Goal: Task Accomplishment & Management: Complete application form

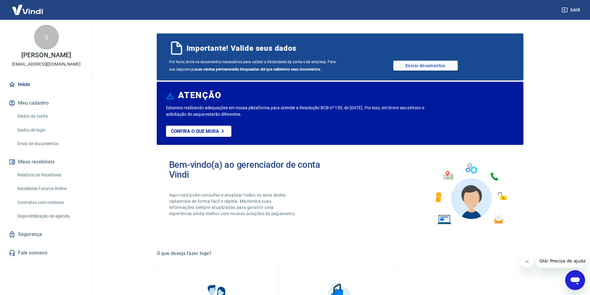
click at [42, 174] on link "Relatório de Recebíveis" at bounding box center [50, 175] width 70 height 13
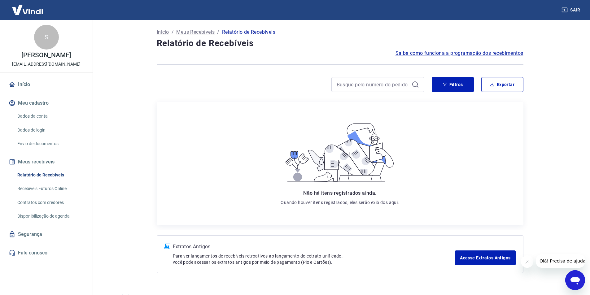
click at [31, 191] on link "Recebíveis Futuros Online" at bounding box center [50, 189] width 70 height 13
click at [39, 144] on link "Envio de documentos" at bounding box center [50, 144] width 70 height 13
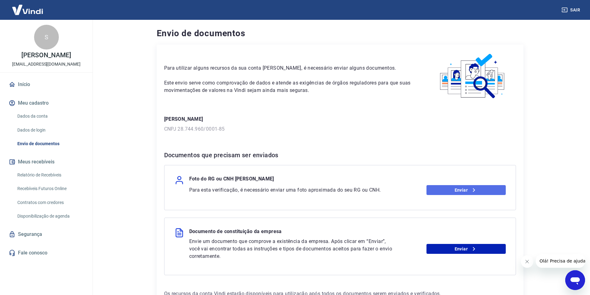
click at [451, 188] on link "Enviar" at bounding box center [466, 190] width 79 height 10
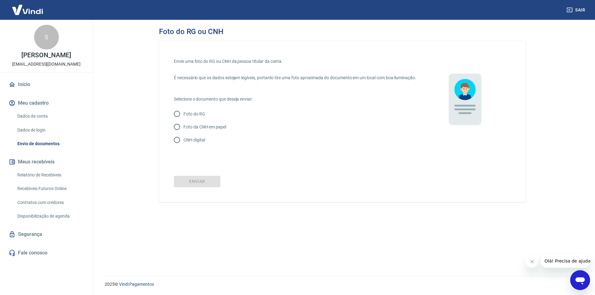
click at [180, 134] on input "Foto da CNH em papel" at bounding box center [176, 127] width 13 height 13
radio input "true"
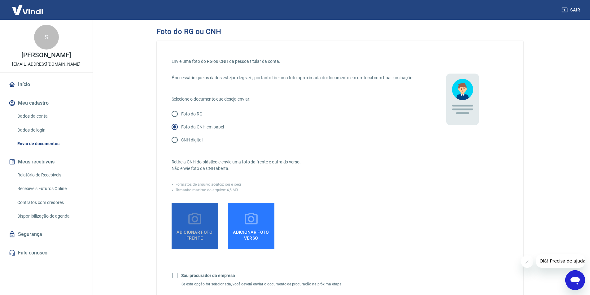
click at [191, 227] on icon at bounding box center [194, 219] width 15 height 15
click at [0, 0] on input "Adicionar foto frente" at bounding box center [0, 0] width 0 height 0
click at [204, 226] on label "Adicionar foto frente" at bounding box center [195, 226] width 46 height 46
click at [0, 0] on input "Adicionar foto frente" at bounding box center [0, 0] width 0 height 0
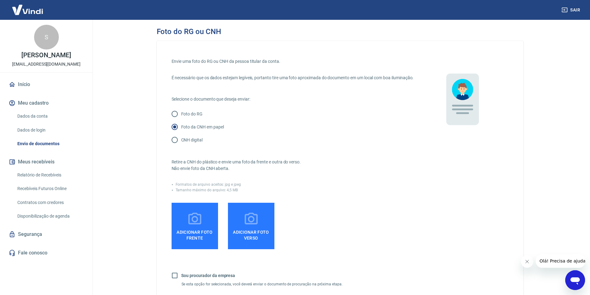
click at [202, 241] on span "Adicionar foto frente" at bounding box center [195, 234] width 42 height 14
click at [0, 0] on input "Adicionar foto frente" at bounding box center [0, 0] width 0 height 0
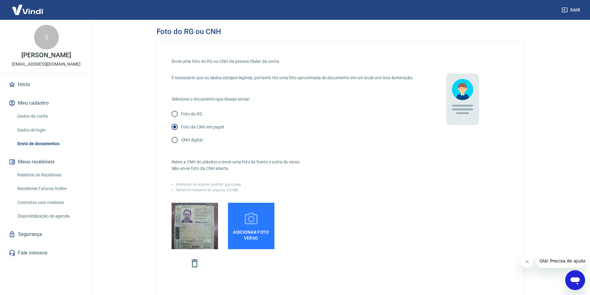
click at [259, 240] on span "Adicionar foto verso" at bounding box center [252, 234] width 42 height 14
click at [0, 0] on input "Adicionar foto verso" at bounding box center [0, 0] width 0 height 0
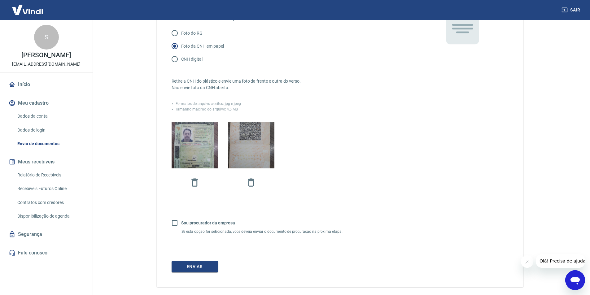
scroll to position [114, 0]
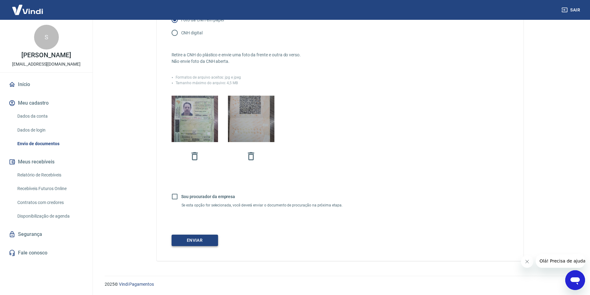
click at [191, 243] on button "Enviar" at bounding box center [195, 240] width 46 height 11
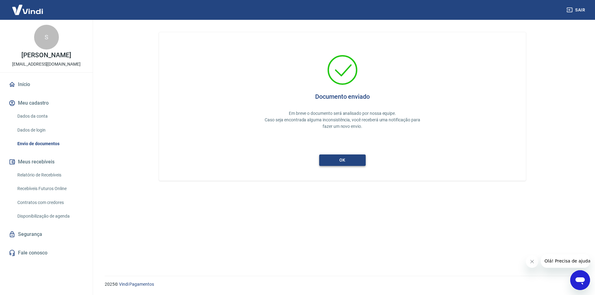
click at [342, 160] on button "ok" at bounding box center [342, 160] width 46 height 11
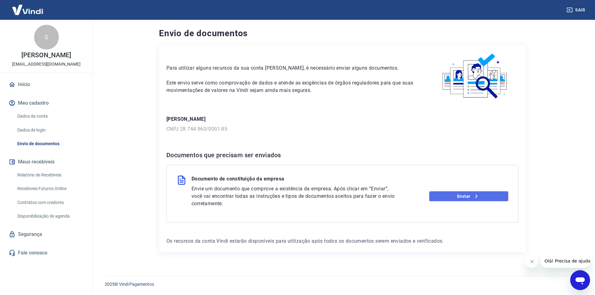
click at [467, 197] on link "Enviar" at bounding box center [468, 196] width 79 height 10
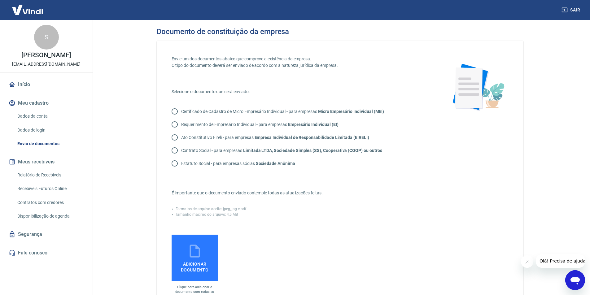
click at [173, 152] on input "Contrato Social - para empresas Limitada LTDA, Sociedade Simples (SS), Cooperat…" at bounding box center [174, 150] width 13 height 13
radio input "true"
click at [199, 262] on span "Adicionar documento" at bounding box center [195, 266] width 42 height 14
click at [0, 0] on input "Adicionar documento" at bounding box center [0, 0] width 0 height 0
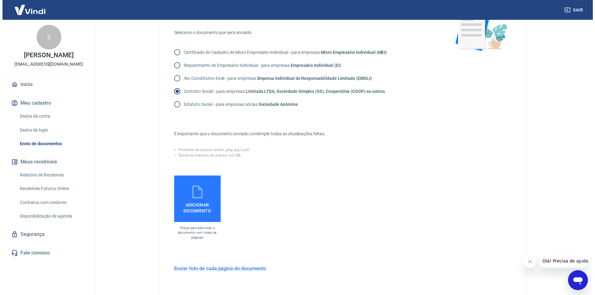
scroll to position [93, 0]
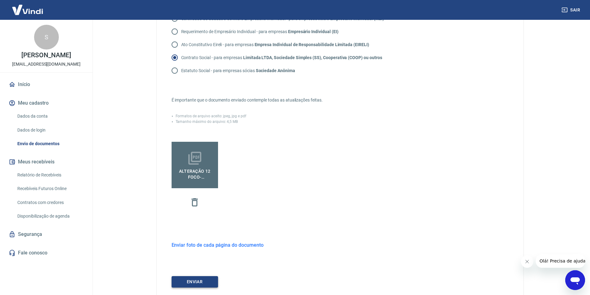
click at [206, 281] on button "ENVIAR" at bounding box center [195, 281] width 46 height 11
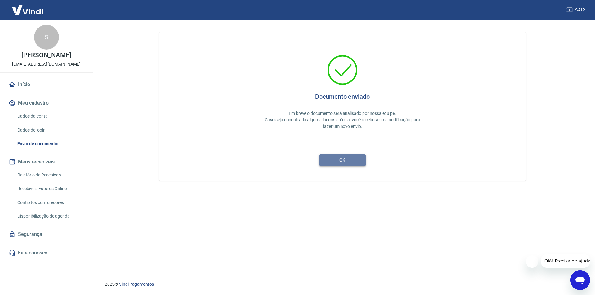
click at [336, 159] on button "ok" at bounding box center [342, 160] width 46 height 11
